Goal: Find specific page/section: Find specific page/section

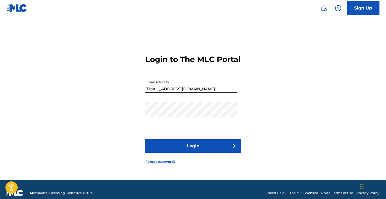
click at [196, 149] on button "Login" at bounding box center [192, 146] width 95 height 14
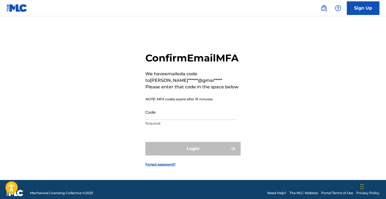
click at [168, 116] on input "Code" at bounding box center [191, 113] width 92 height 16
paste input "633027"
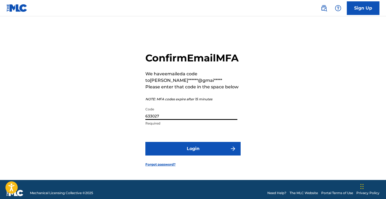
type input "633027"
click at [193, 156] on button "Login" at bounding box center [192, 149] width 95 height 14
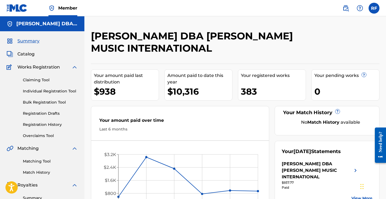
click at [27, 53] on span "Catalog" at bounding box center [25, 54] width 17 height 7
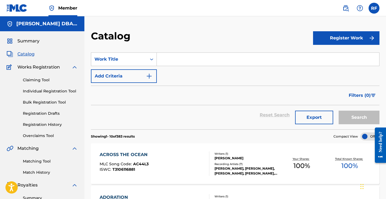
click at [173, 59] on input "Search Form" at bounding box center [268, 59] width 223 height 13
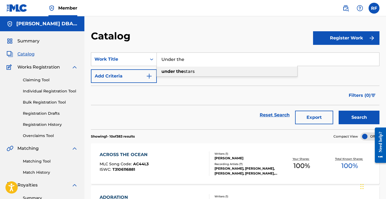
click at [175, 73] on span "Search Form" at bounding box center [175, 71] width 1 height 5
type input "under the stars"
click at [359, 118] on button "Search" at bounding box center [359, 118] width 41 height 14
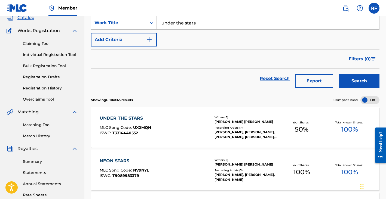
scroll to position [20, 0]
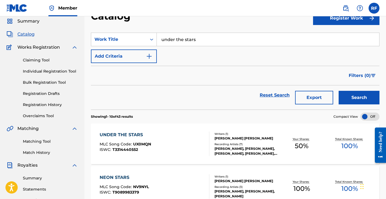
click at [199, 139] on div "UNDER THE STARS MLC Song Code : UX0MQN ISWC : T3314440552" at bounding box center [155, 144] width 110 height 25
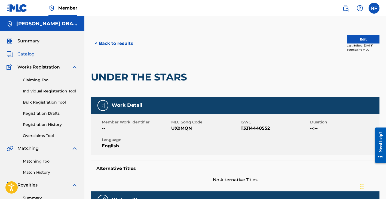
click at [26, 41] on span "Summary" at bounding box center [28, 41] width 22 height 7
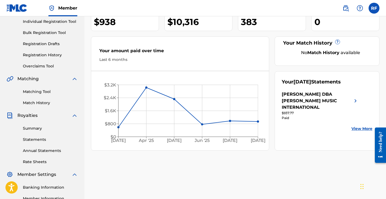
scroll to position [72, 0]
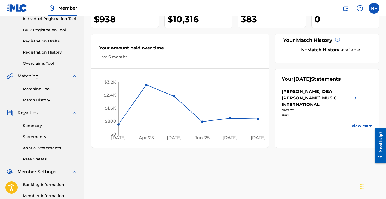
click at [33, 128] on link "Summary" at bounding box center [50, 126] width 55 height 6
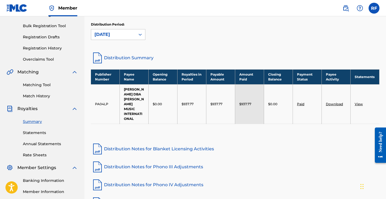
scroll to position [78, 0]
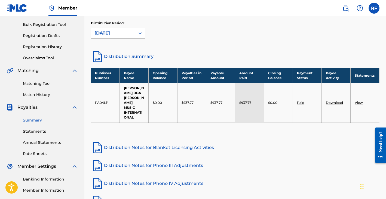
click at [31, 133] on link "Statements" at bounding box center [50, 132] width 55 height 6
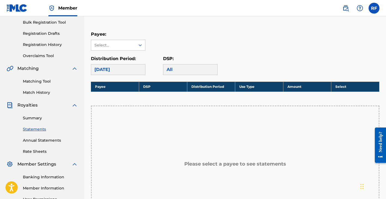
scroll to position [81, 0]
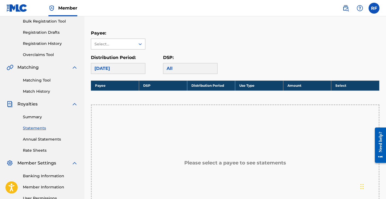
click at [126, 44] on div "Select..." at bounding box center [113, 44] width 37 height 6
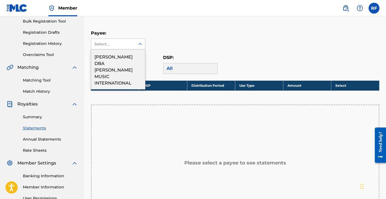
click at [121, 60] on div "[PERSON_NAME] DBA [PERSON_NAME] MUSIC INTERNATIONAL" at bounding box center [118, 70] width 54 height 40
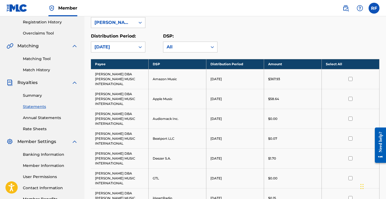
scroll to position [97, 0]
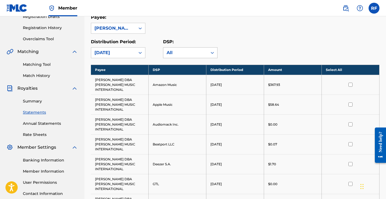
click at [172, 54] on div "All" at bounding box center [186, 53] width 38 height 7
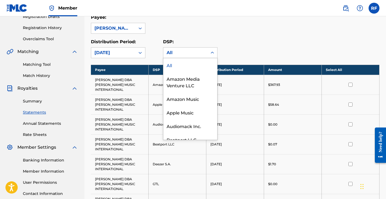
click at [172, 54] on div "All" at bounding box center [186, 53] width 38 height 7
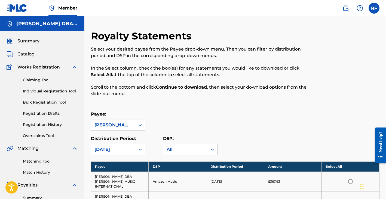
scroll to position [0, 0]
